Goal: Find contact information: Find contact information

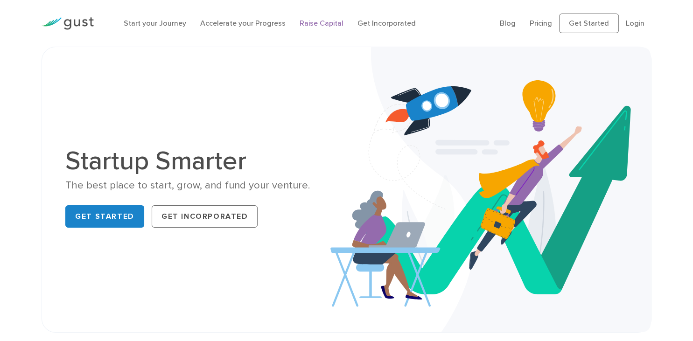
click at [314, 21] on link "Raise Capital" at bounding box center [321, 23] width 44 height 9
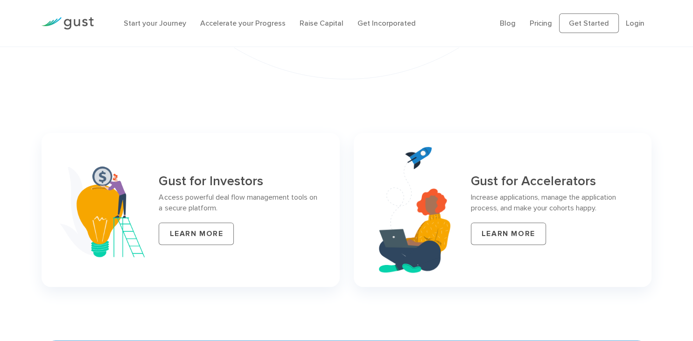
scroll to position [4115, 0]
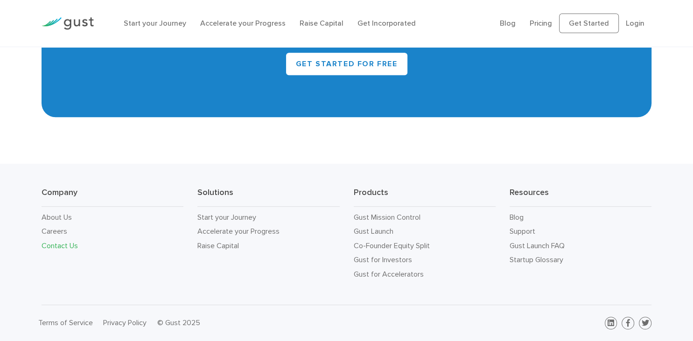
click at [61, 247] on link "Contact Us" at bounding box center [60, 245] width 36 height 9
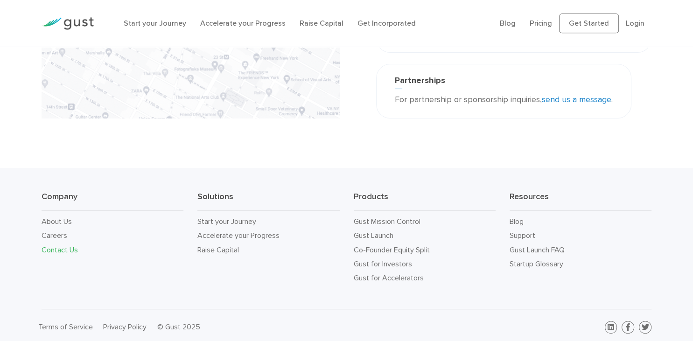
scroll to position [273, 0]
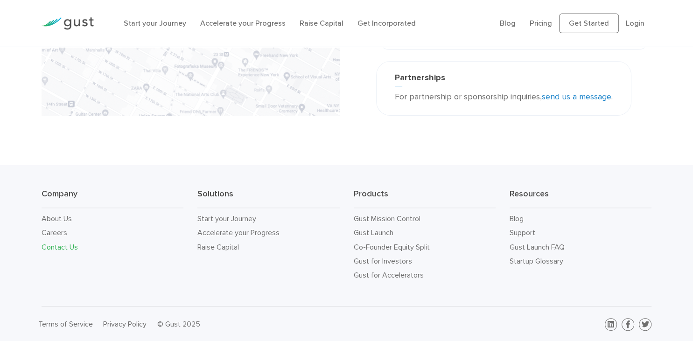
click at [579, 97] on link "send us a message" at bounding box center [575, 97] width 69 height 10
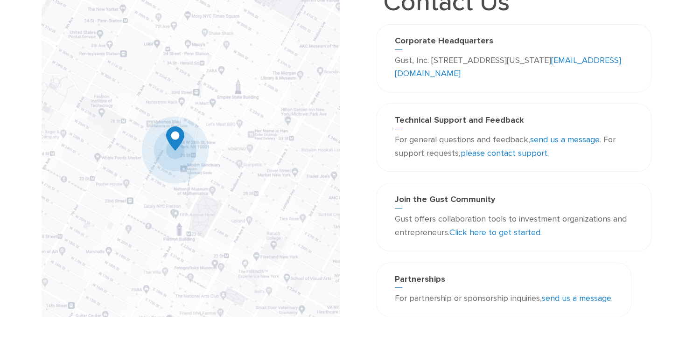
scroll to position [0, 0]
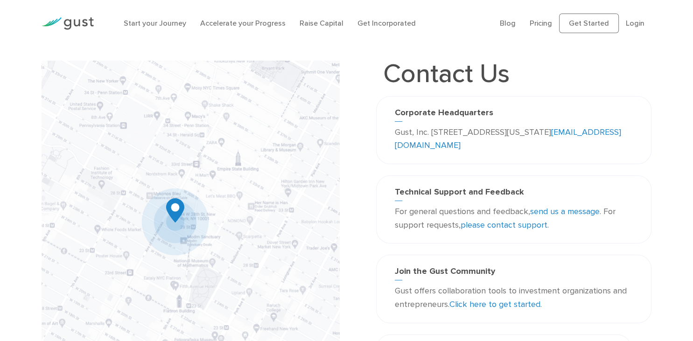
click at [531, 98] on div "Corporate Headquarters Gust, Inc. 188 Grand Street Second Floor New York, NY 10…" at bounding box center [513, 130] width 275 height 68
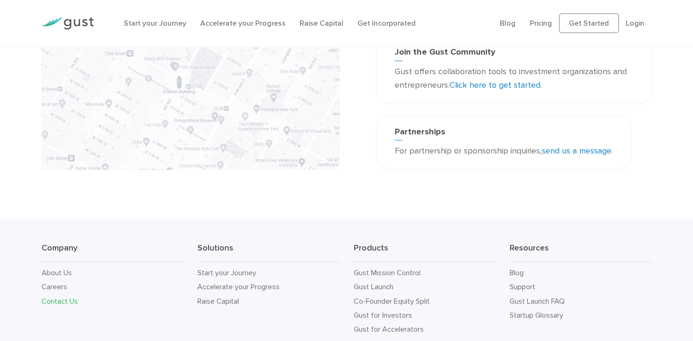
scroll to position [273, 0]
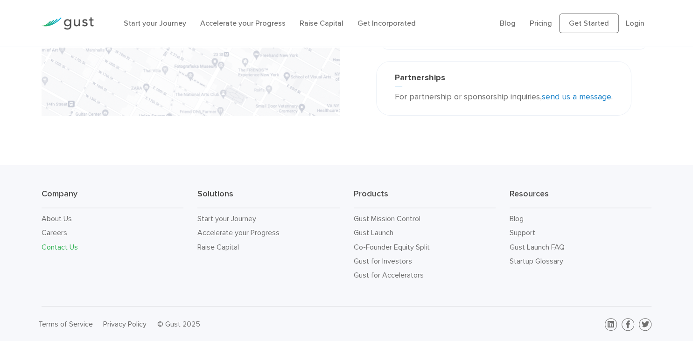
click at [54, 246] on link "Contact Us" at bounding box center [60, 247] width 36 height 9
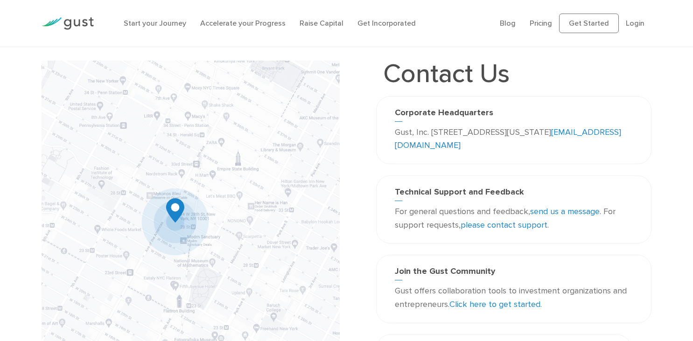
scroll to position [273, 0]
